Goal: Information Seeking & Learning: Learn about a topic

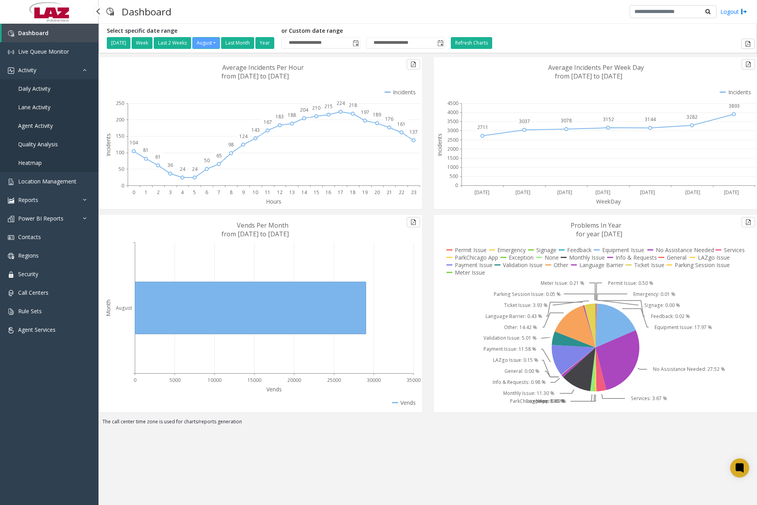
click at [40, 88] on span "Daily Activity" at bounding box center [34, 88] width 32 height 7
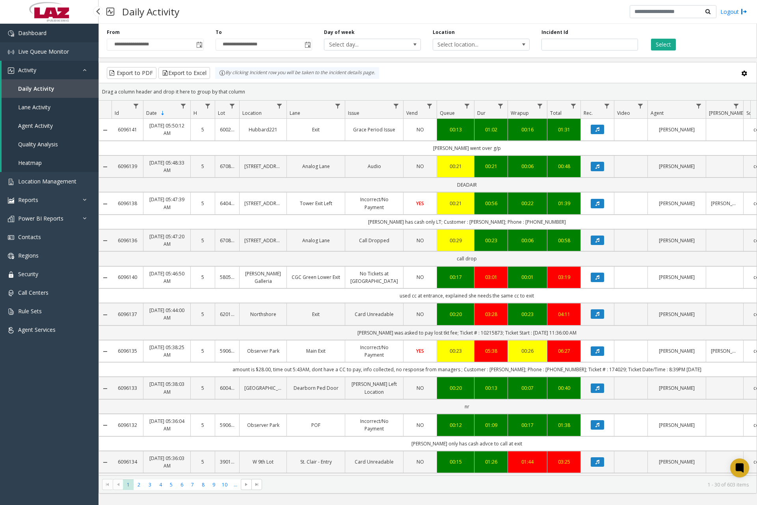
click at [56, 34] on link "Dashboard" at bounding box center [49, 33] width 99 height 19
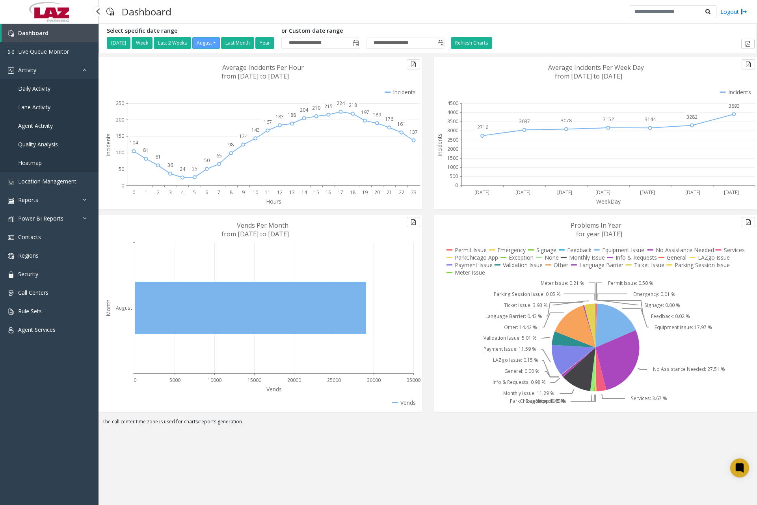
click at [48, 93] on link "Daily Activity" at bounding box center [49, 88] width 99 height 19
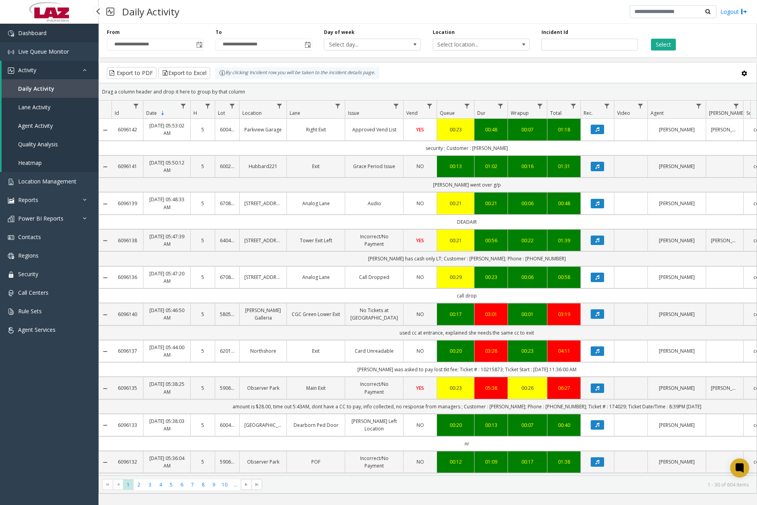
click at [74, 41] on link "Dashboard" at bounding box center [49, 33] width 99 height 19
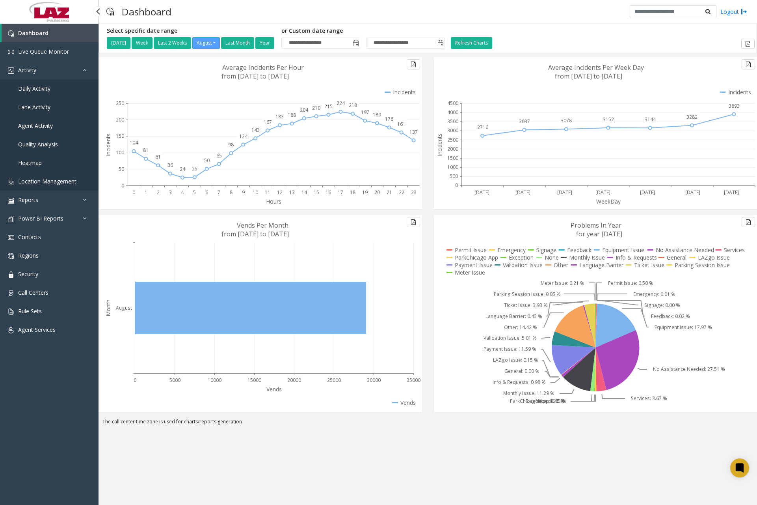
click at [79, 181] on link "Location Management" at bounding box center [49, 181] width 99 height 19
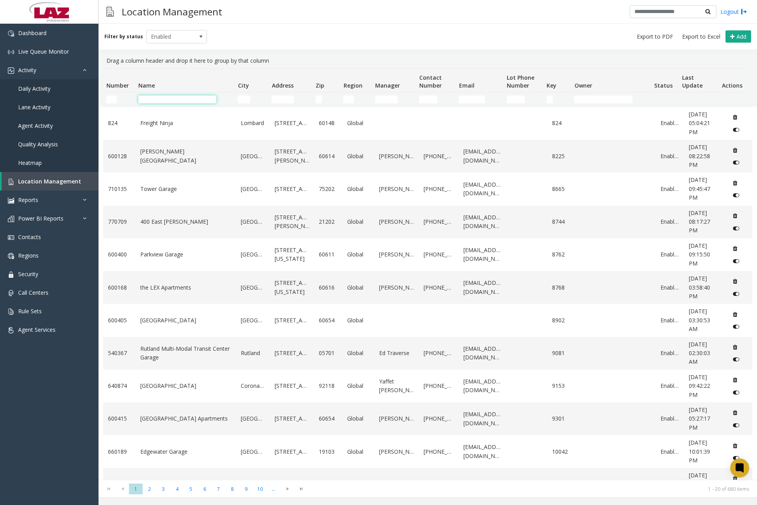
click at [190, 99] on input "Name Filter" at bounding box center [177, 99] width 78 height 8
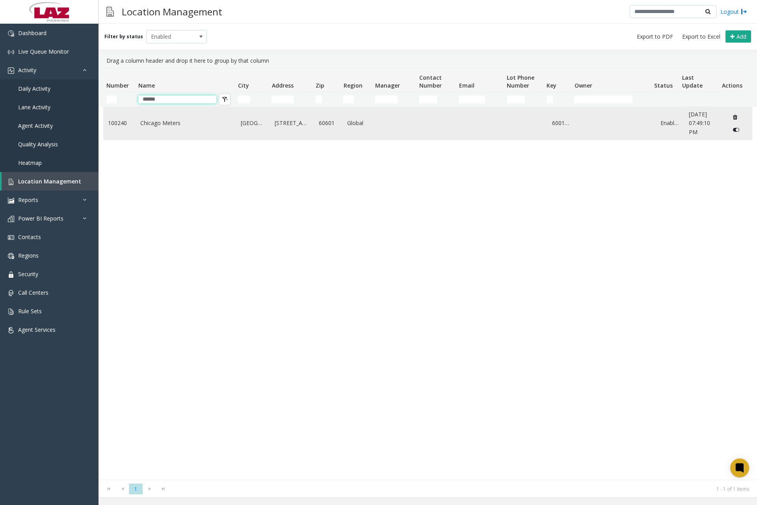
type input "******"
click at [169, 123] on link "Chicago Meters" at bounding box center [185, 123] width 91 height 9
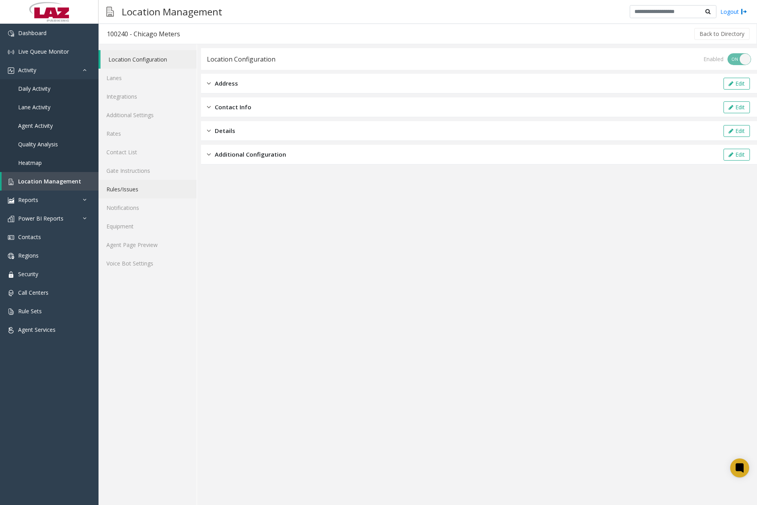
click at [129, 187] on link "Rules/Issues" at bounding box center [148, 189] width 98 height 19
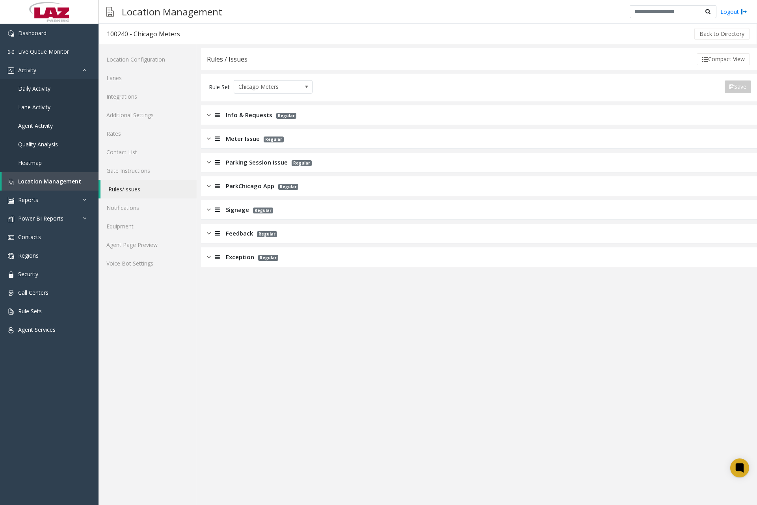
click at [211, 186] on div at bounding box center [216, 185] width 11 height 9
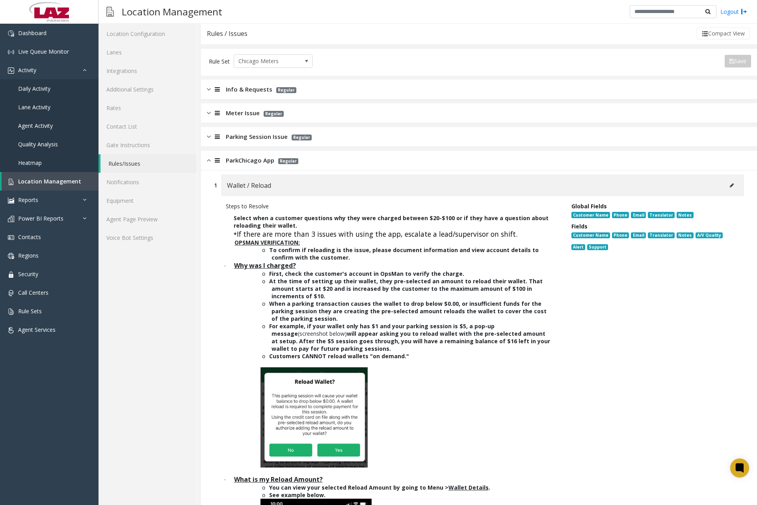
scroll to position [39, 0]
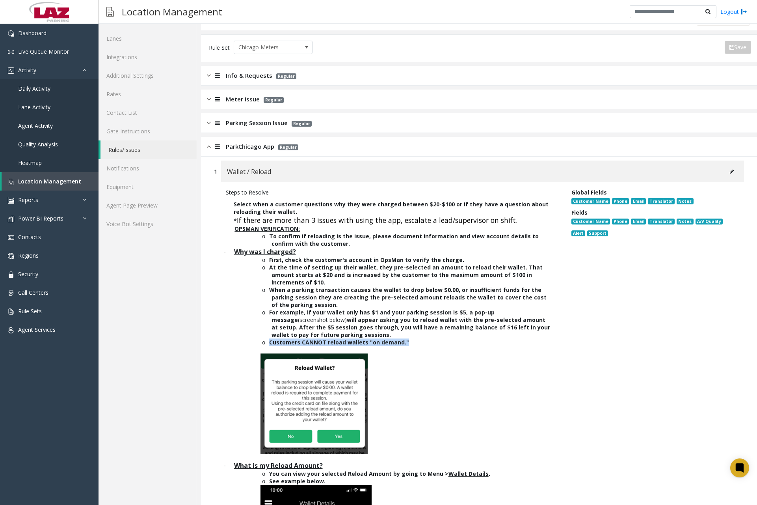
drag, startPoint x: 270, startPoint y: 343, endPoint x: 404, endPoint y: 342, distance: 134.0
click at [404, 342] on p "o Customers CANNOT reload wallets "on demand."" at bounding box center [412, 341] width 280 height 7
drag, startPoint x: 404, startPoint y: 342, endPoint x: 391, endPoint y: 342, distance: 13.0
copy b "Customers CANNOT reload wallets "on demand.""
click at [240, 238] on p "Select when a customer questions why they were charged between $20-$100 or if t…" at bounding box center [393, 496] width 334 height 600
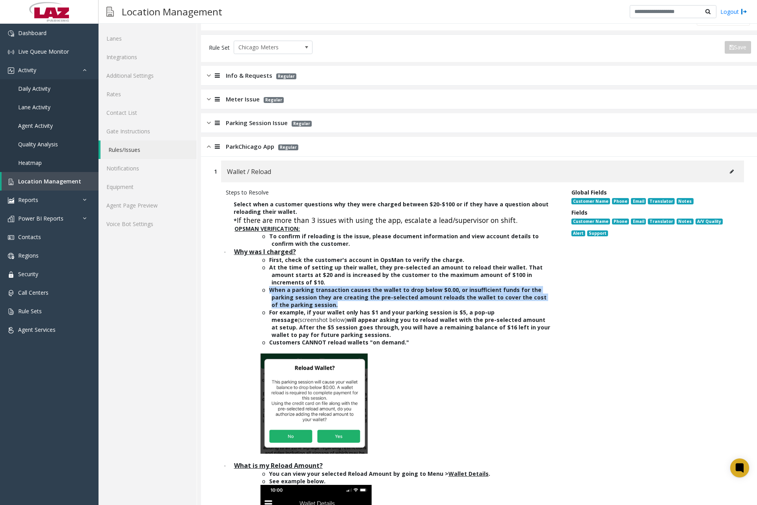
drag, startPoint x: 270, startPoint y: 289, endPoint x: 327, endPoint y: 304, distance: 58.9
click at [327, 304] on p "o When a parking transaction causes the wallet to drop below $0.00, or insuffic…" at bounding box center [412, 297] width 280 height 22
drag, startPoint x: 327, startPoint y: 304, endPoint x: 307, endPoint y: 301, distance: 20.4
copy b "When a parking transaction causes the wallet to drop below $0.00, or insufficie…"
click at [49, 89] on span "Daily Activity" at bounding box center [34, 88] width 32 height 7
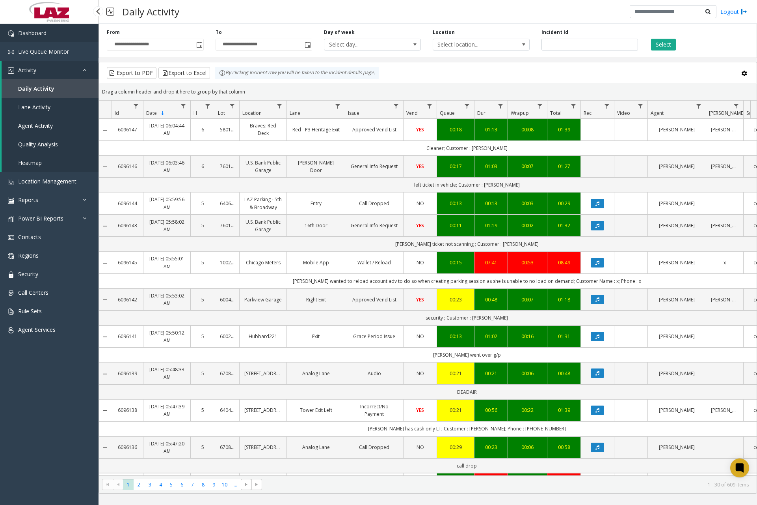
click at [49, 36] on link "Dashboard" at bounding box center [49, 33] width 99 height 19
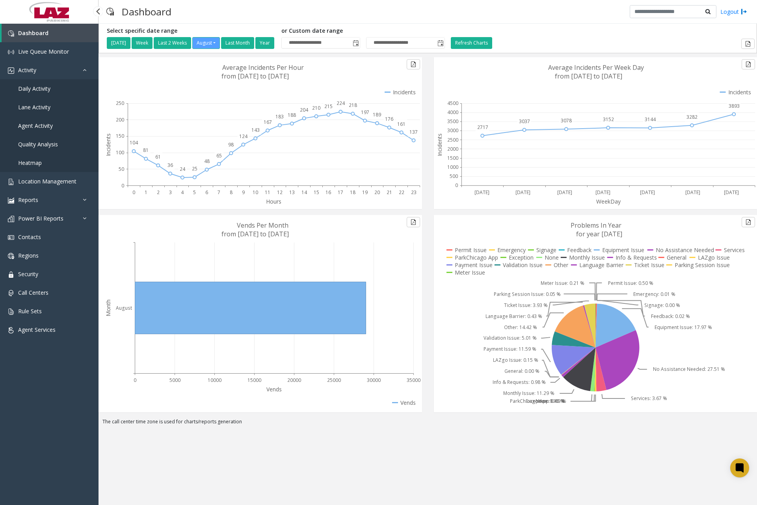
click at [54, 88] on link "Daily Activity" at bounding box center [49, 88] width 99 height 19
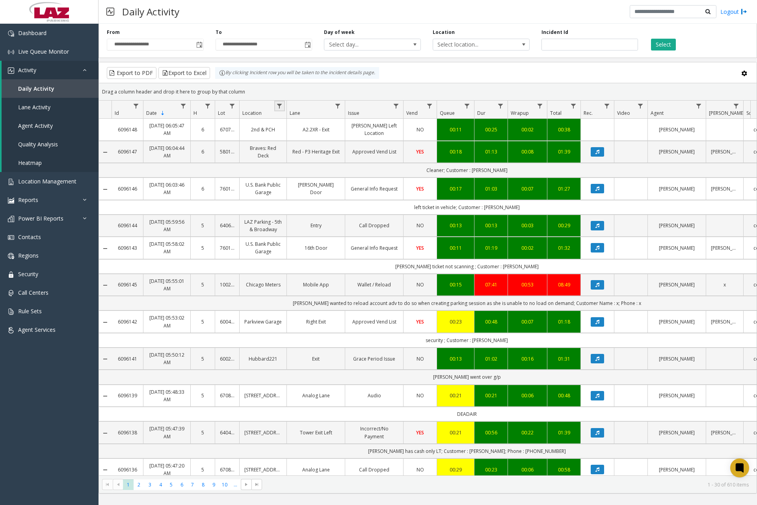
click at [283, 105] on link "Data table" at bounding box center [279, 106] width 11 height 11
drag, startPoint x: 298, startPoint y: 140, endPoint x: 305, endPoint y: 137, distance: 7.2
click at [299, 140] on input "Location Filter" at bounding box center [313, 139] width 67 height 13
type input "******"
click at [326, 214] on button "Filter" at bounding box center [331, 213] width 32 height 17
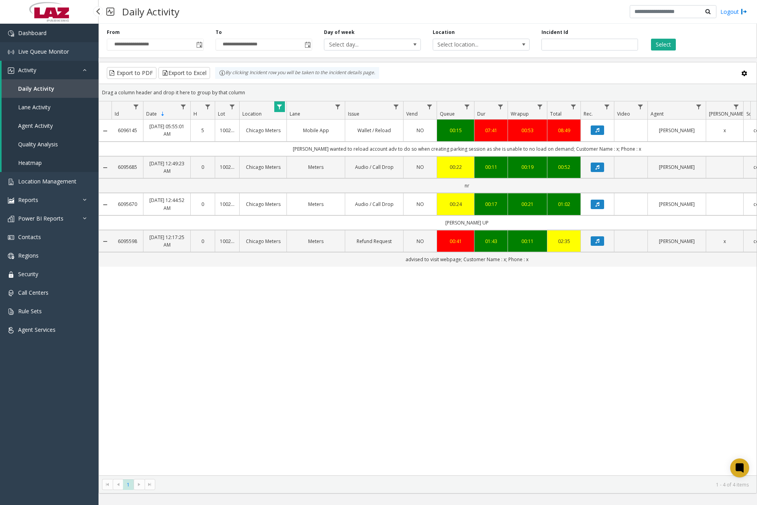
click at [56, 36] on link "Dashboard" at bounding box center [49, 33] width 99 height 19
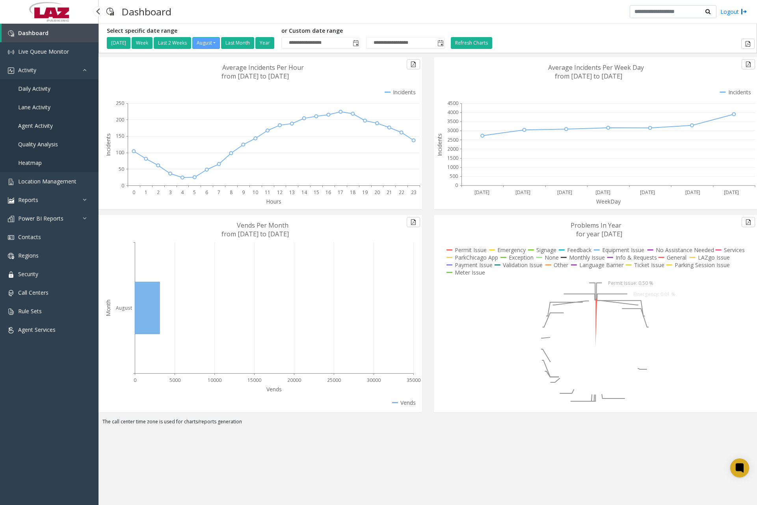
click at [46, 89] on span "Daily Activity" at bounding box center [34, 88] width 32 height 7
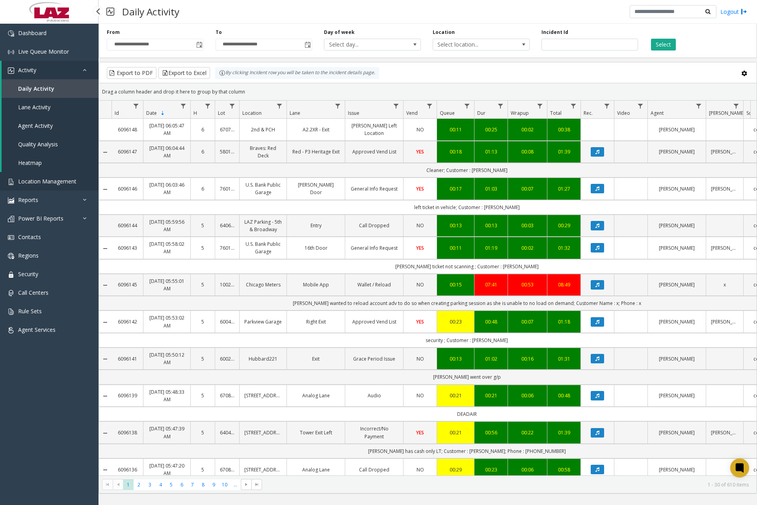
click at [65, 177] on link "Location Management" at bounding box center [49, 181] width 99 height 19
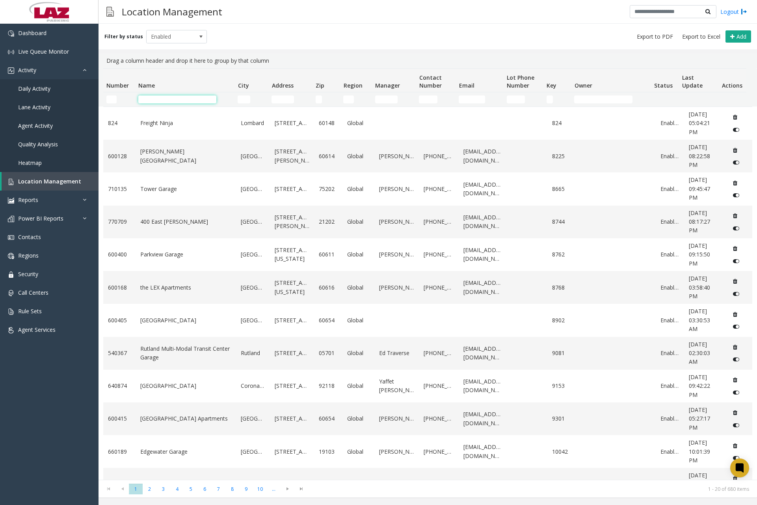
click at [172, 100] on input "Name Filter" at bounding box center [177, 99] width 78 height 8
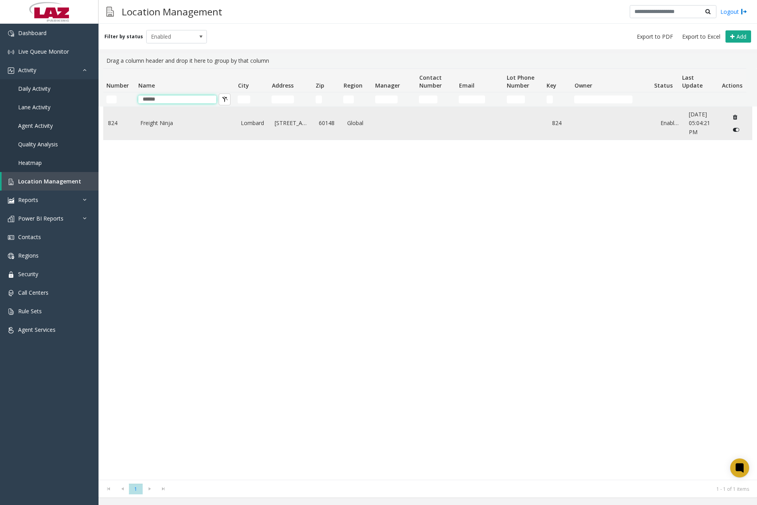
type input "******"
click at [155, 121] on link "Freight Ninja" at bounding box center [185, 123] width 91 height 9
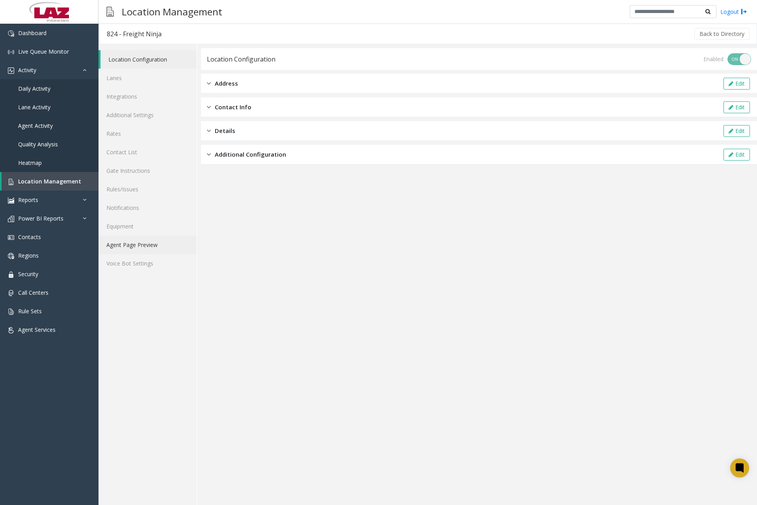
click at [142, 245] on link "Agent Page Preview" at bounding box center [148, 244] width 98 height 19
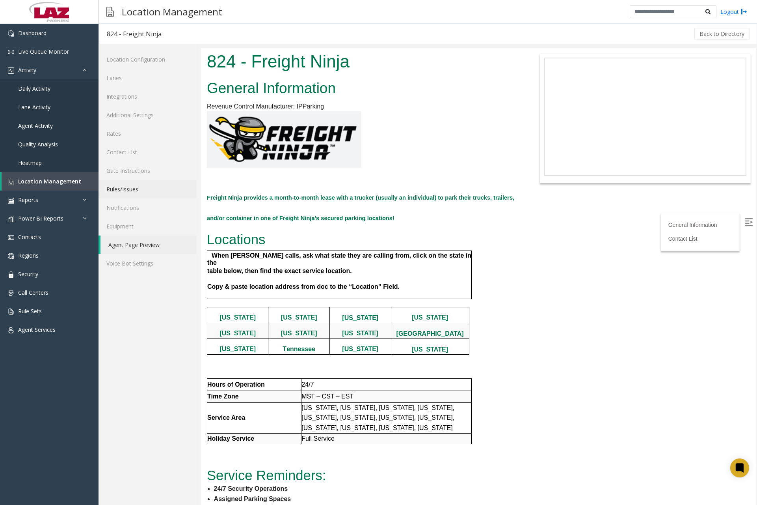
click at [136, 190] on link "Rules/Issues" at bounding box center [148, 189] width 98 height 19
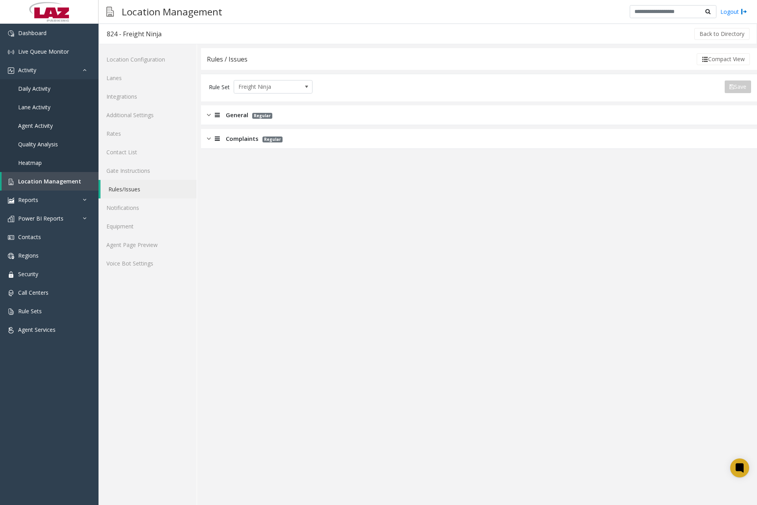
click at [210, 117] on img at bounding box center [209, 114] width 4 height 9
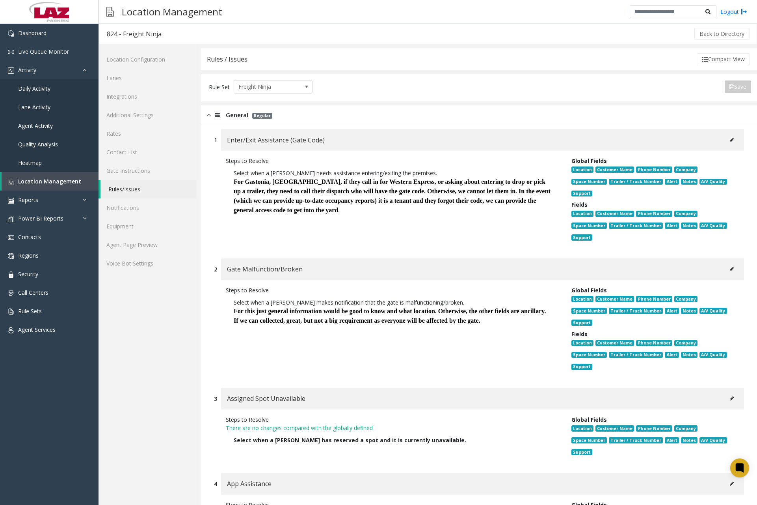
click at [207, 117] on img at bounding box center [209, 114] width 4 height 9
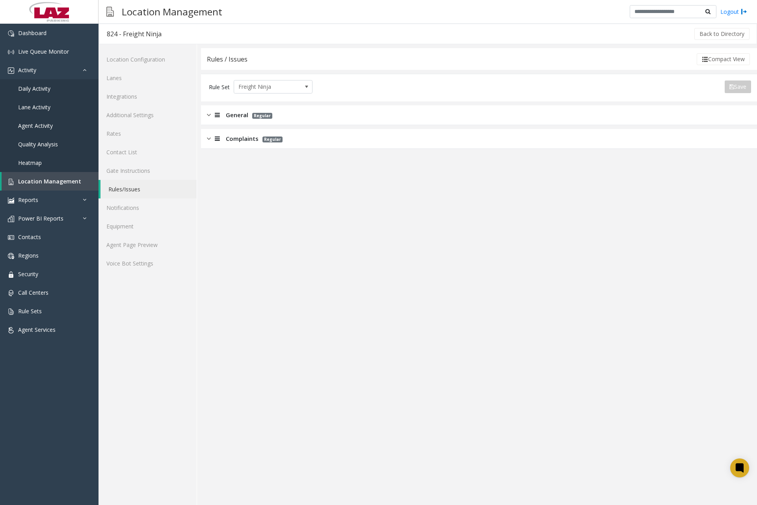
click at [209, 139] on img at bounding box center [209, 138] width 4 height 9
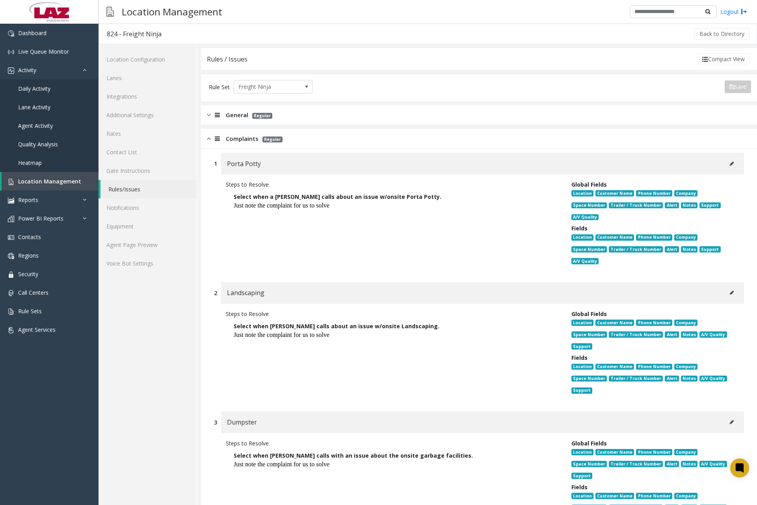
click at [208, 142] on img at bounding box center [209, 138] width 4 height 9
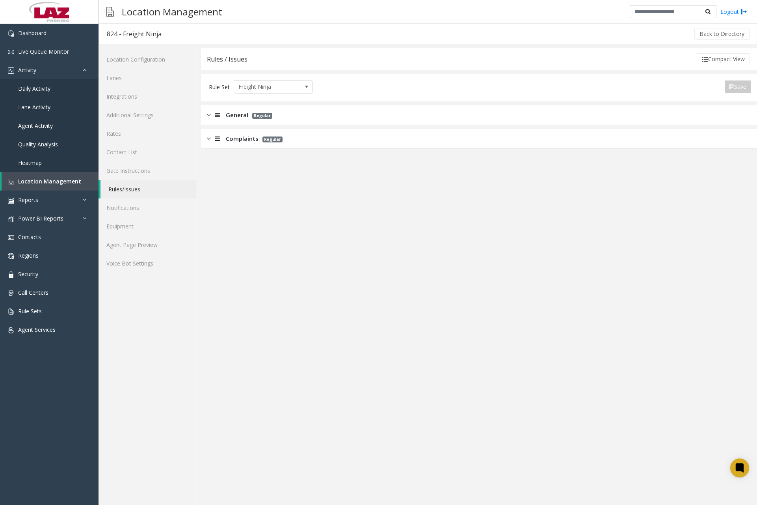
click at [207, 116] on img at bounding box center [209, 114] width 4 height 9
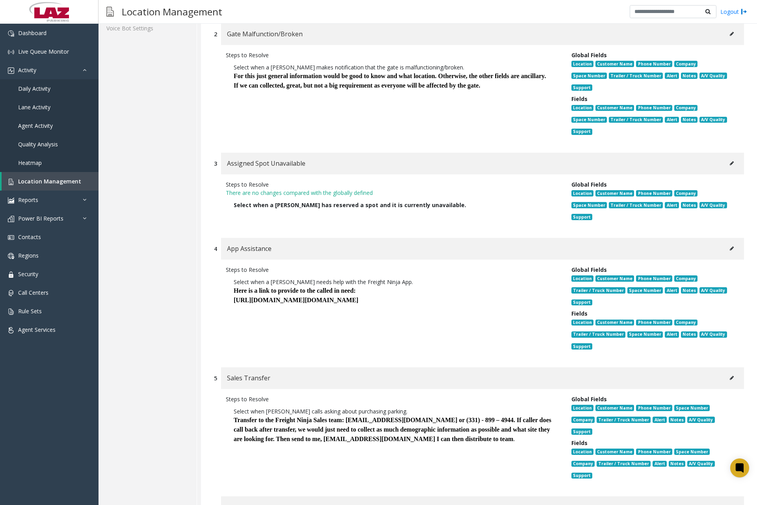
scroll to position [287, 0]
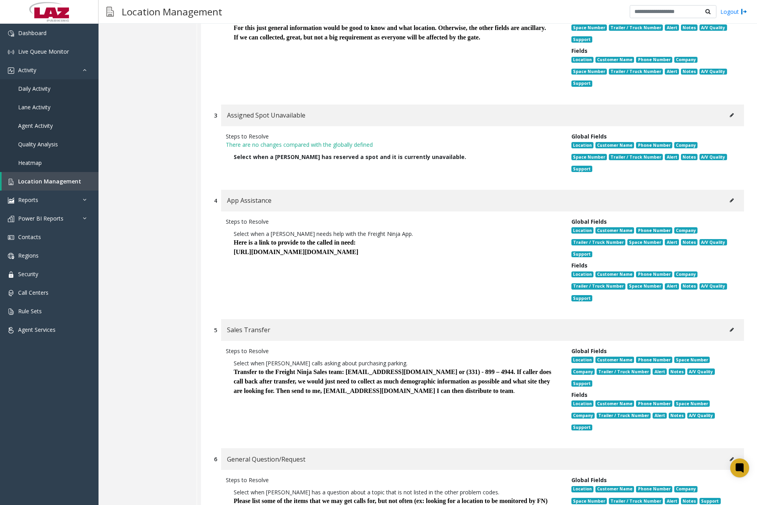
scroll to position [7, 0]
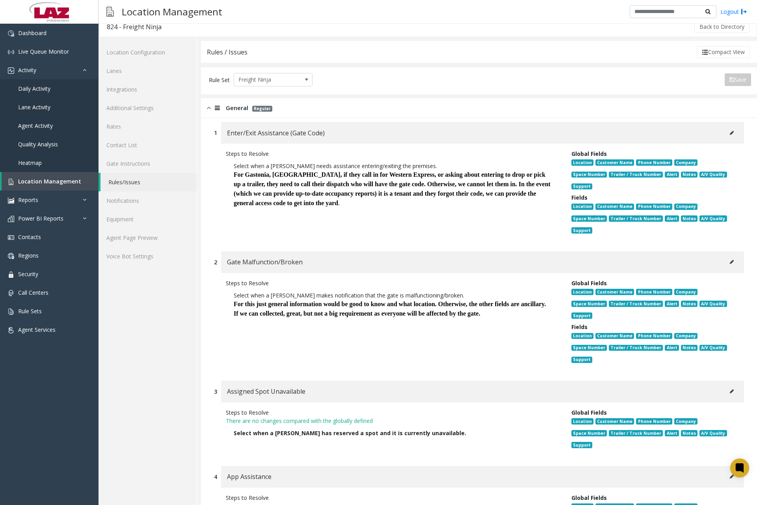
click at [210, 108] on img at bounding box center [209, 107] width 4 height 9
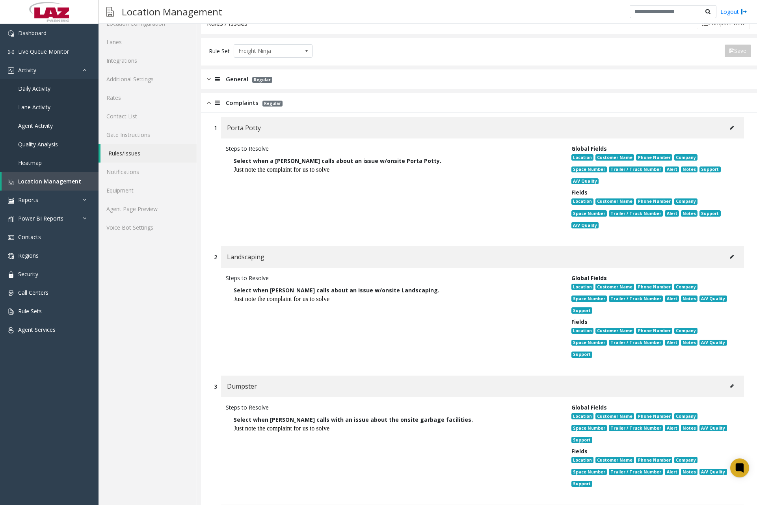
scroll to position [0, 0]
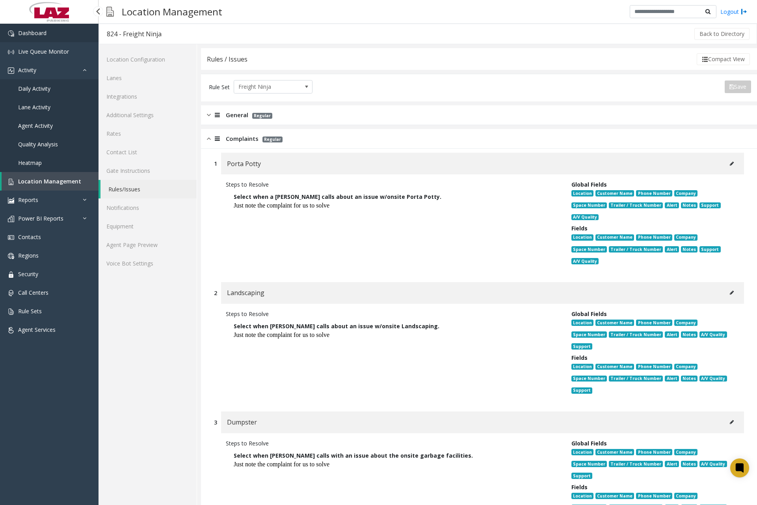
click at [50, 31] on link "Dashboard" at bounding box center [49, 33] width 99 height 19
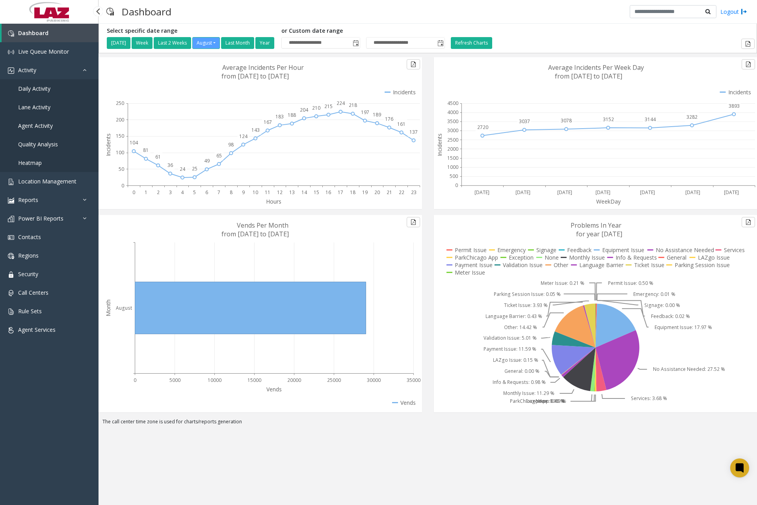
click at [43, 92] on span "Daily Activity" at bounding box center [34, 88] width 32 height 7
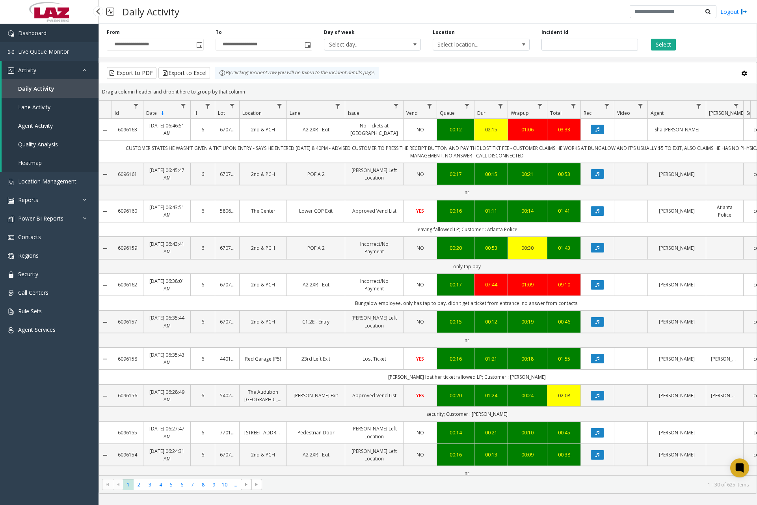
click at [36, 39] on link "Dashboard" at bounding box center [49, 33] width 99 height 19
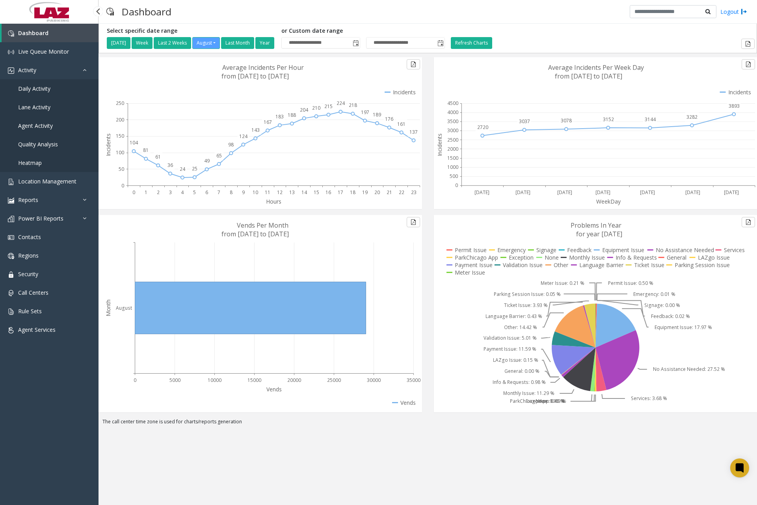
click at [39, 93] on link "Daily Activity" at bounding box center [49, 88] width 99 height 19
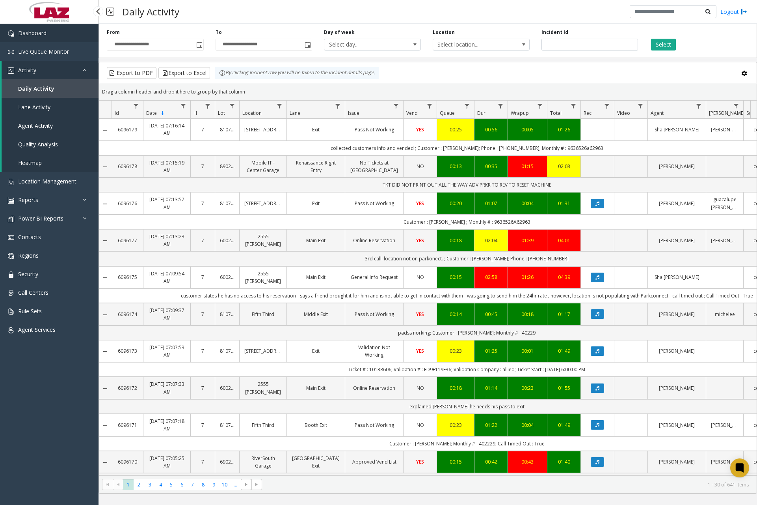
click at [36, 37] on link "Dashboard" at bounding box center [49, 33] width 99 height 19
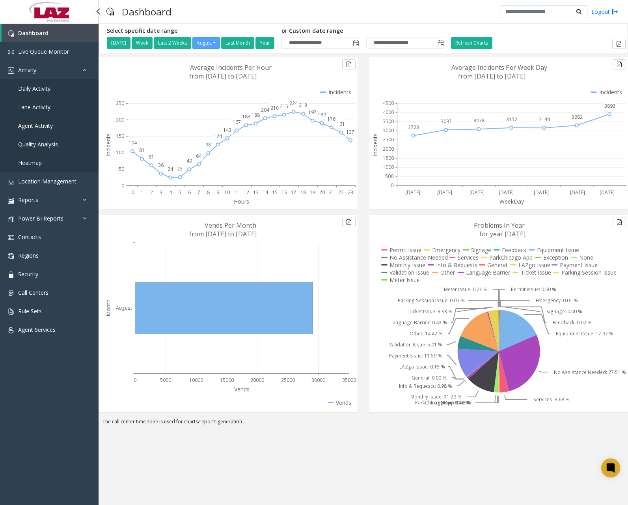
click at [45, 88] on span "Daily Activity" at bounding box center [34, 88] width 32 height 7
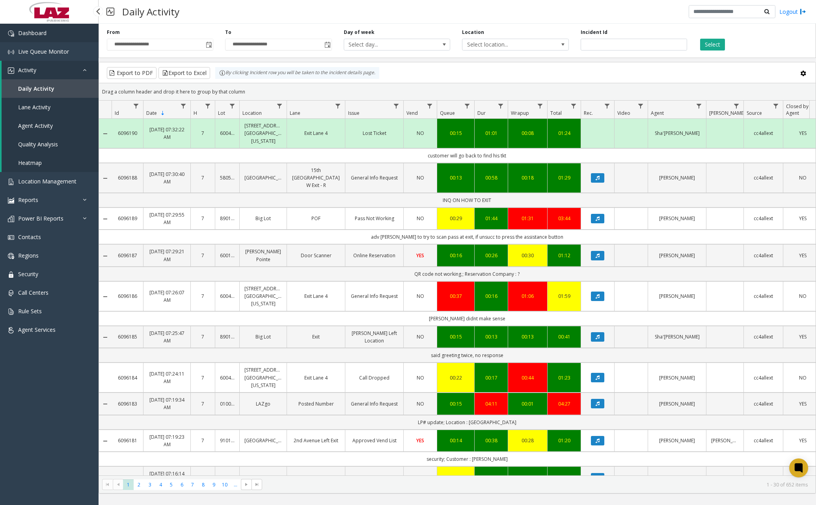
click at [75, 34] on link "Dashboard" at bounding box center [49, 33] width 99 height 19
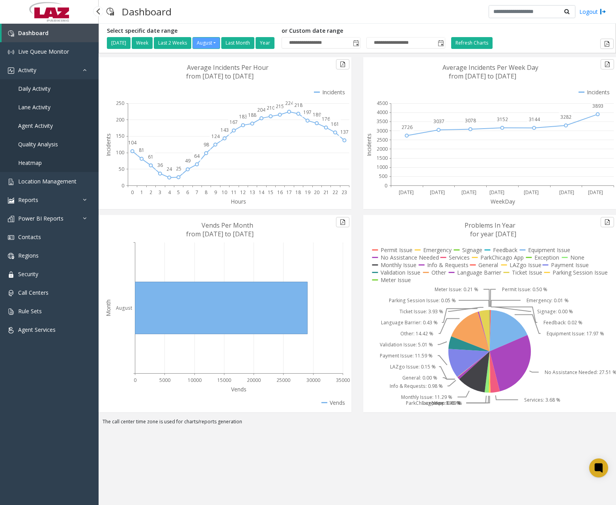
click at [60, 91] on link "Daily Activity" at bounding box center [49, 88] width 99 height 19
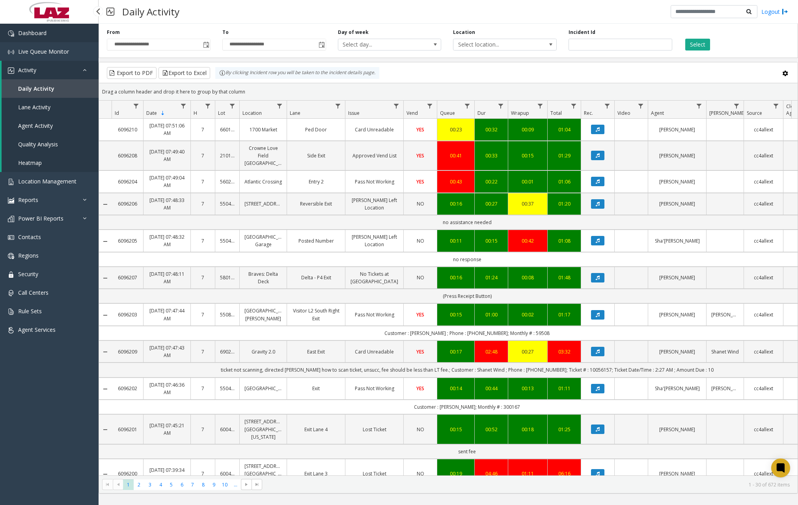
click at [62, 37] on link "Dashboard" at bounding box center [49, 33] width 99 height 19
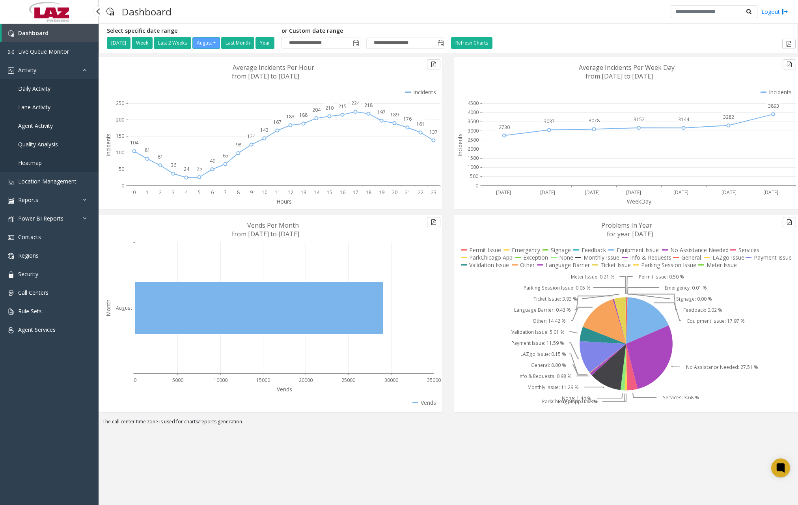
click at [43, 89] on span "Daily Activity" at bounding box center [34, 88] width 32 height 7
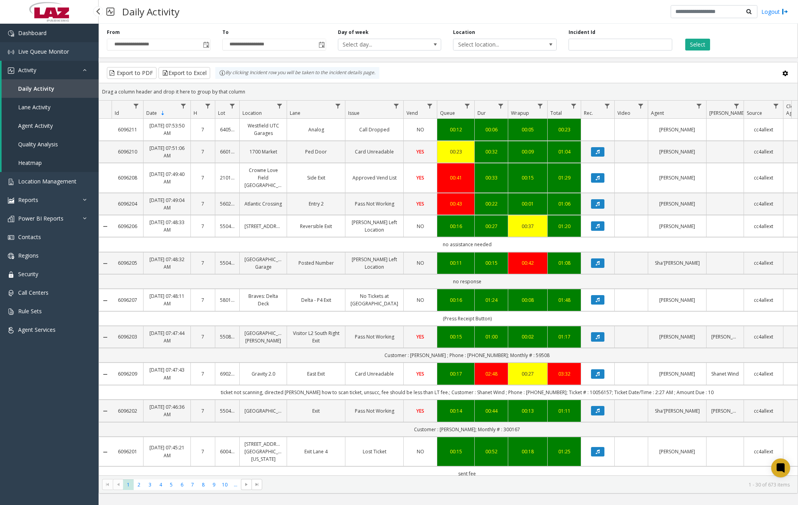
click at [37, 30] on span "Dashboard" at bounding box center [32, 32] width 28 height 7
